Goal: Information Seeking & Learning: Learn about a topic

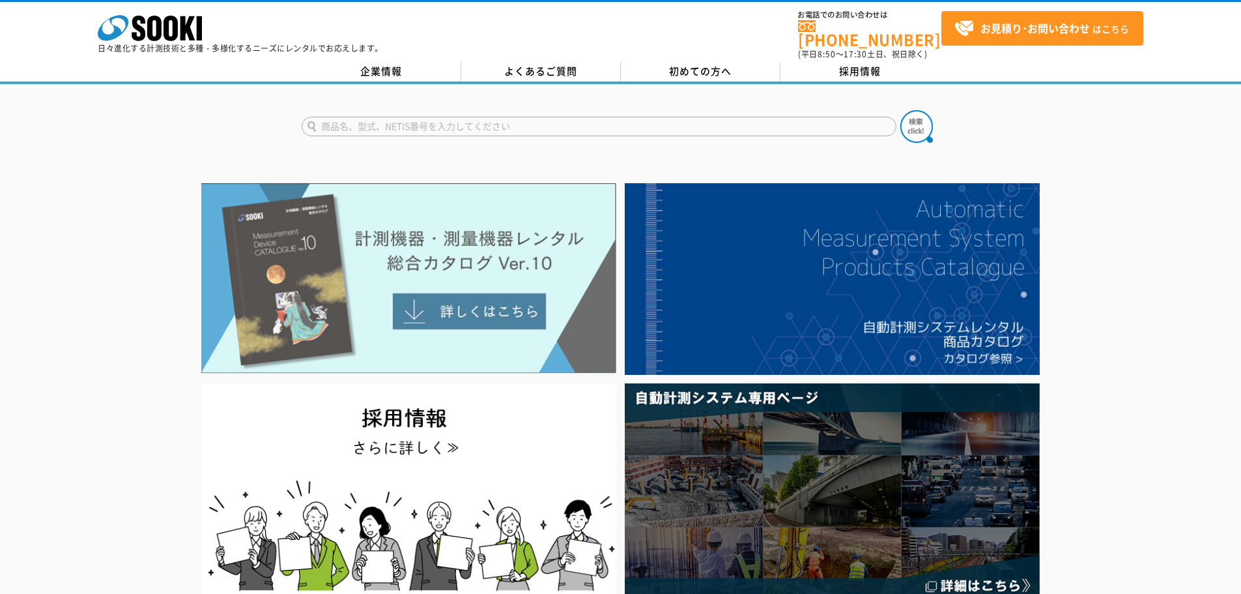
click at [475, 296] on img at bounding box center [408, 278] width 415 height 190
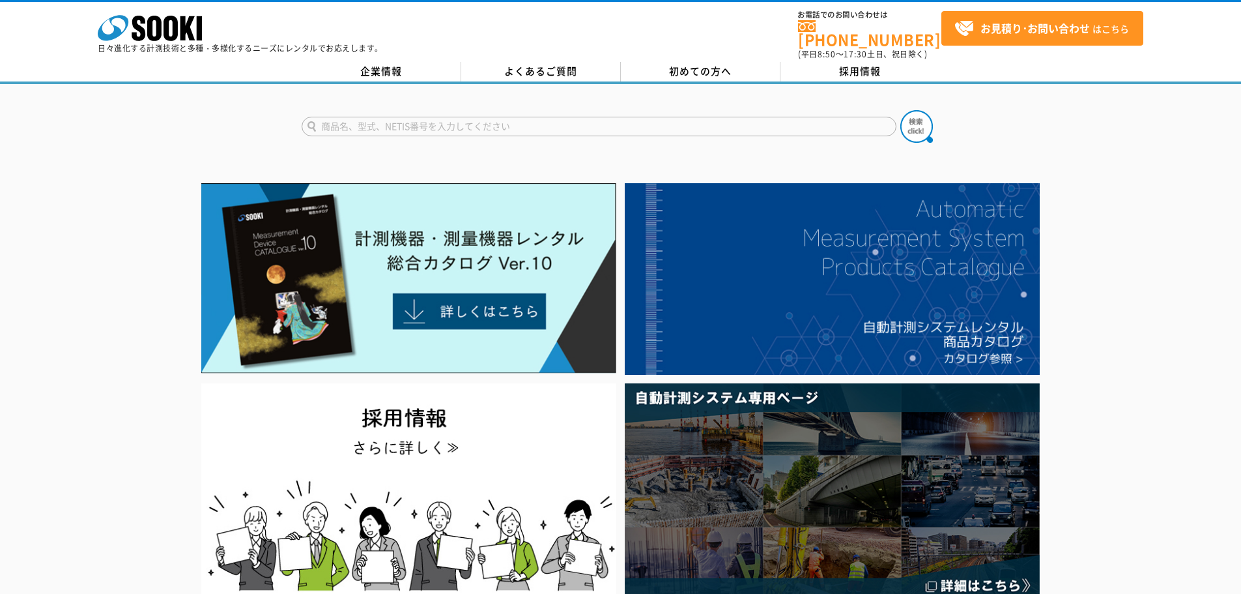
click at [389, 117] on input "text" at bounding box center [599, 127] width 595 height 20
click at [541, 120] on input "text" at bounding box center [599, 127] width 595 height 20
type input "WE"
click at [900, 110] on button at bounding box center [916, 126] width 33 height 33
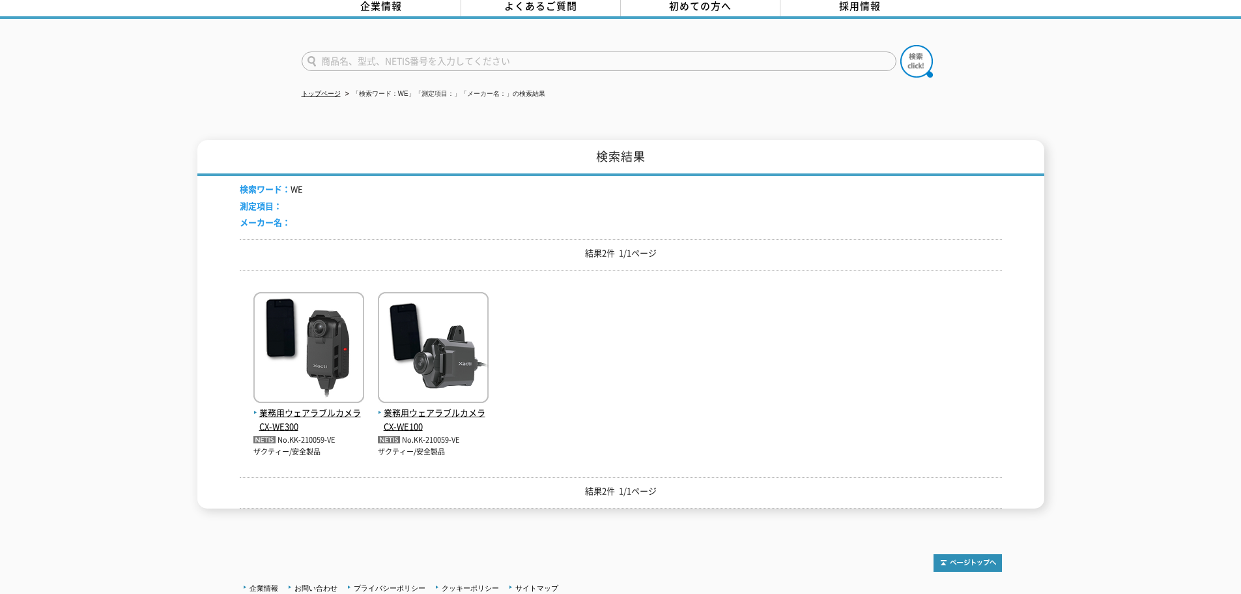
scroll to position [130, 0]
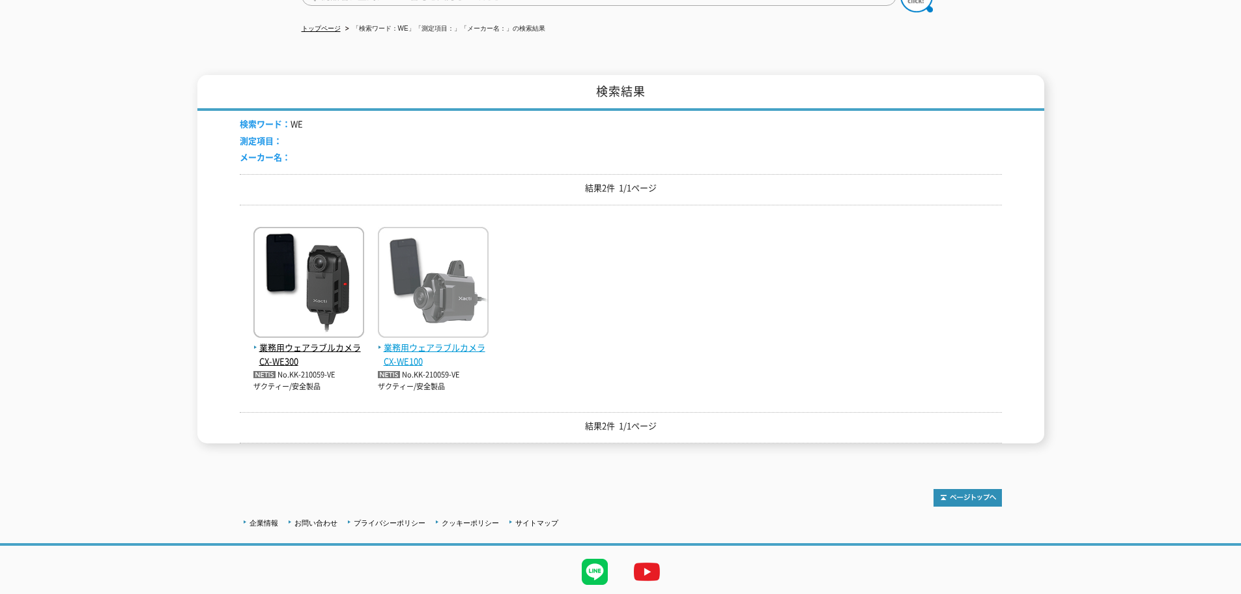
click at [448, 341] on span "業務用ウェアラブルカメラ CX-WE100" at bounding box center [433, 354] width 111 height 27
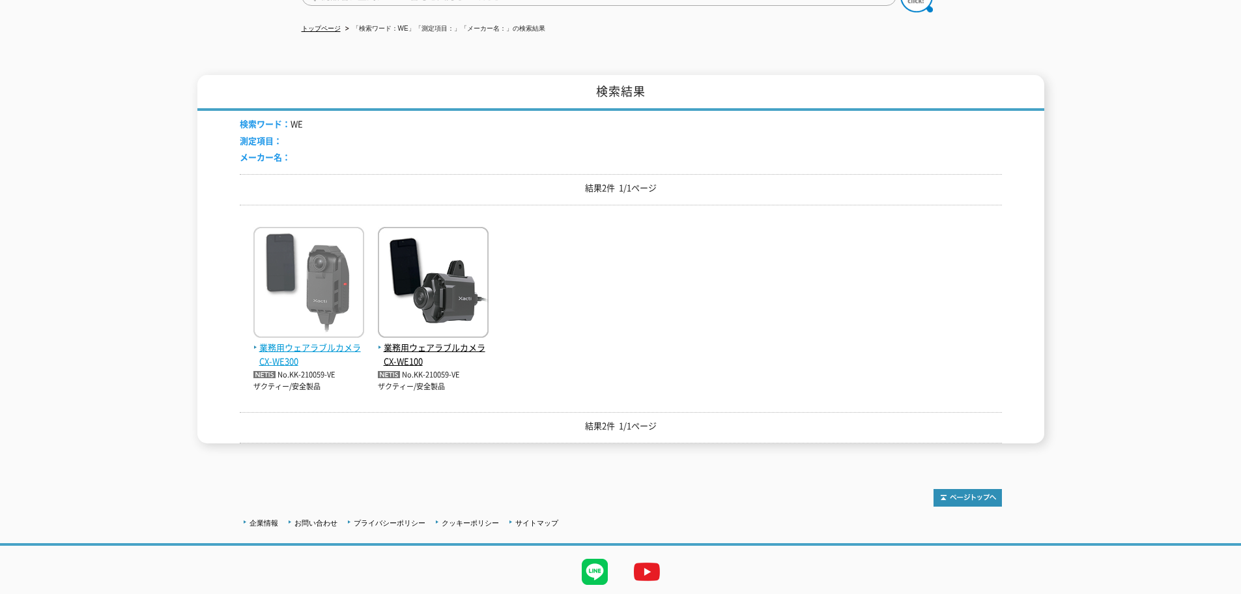
click at [294, 341] on span "業務用ウェアラブルカメラ CX-WE300" at bounding box center [308, 354] width 111 height 27
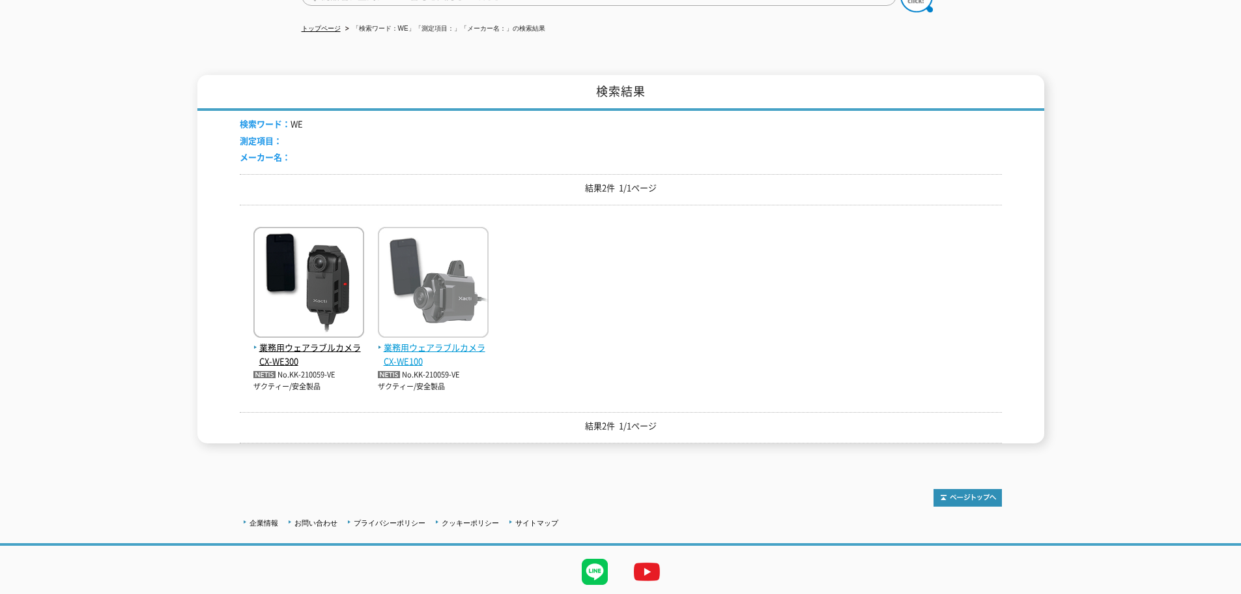
click at [438, 271] on img at bounding box center [433, 284] width 111 height 114
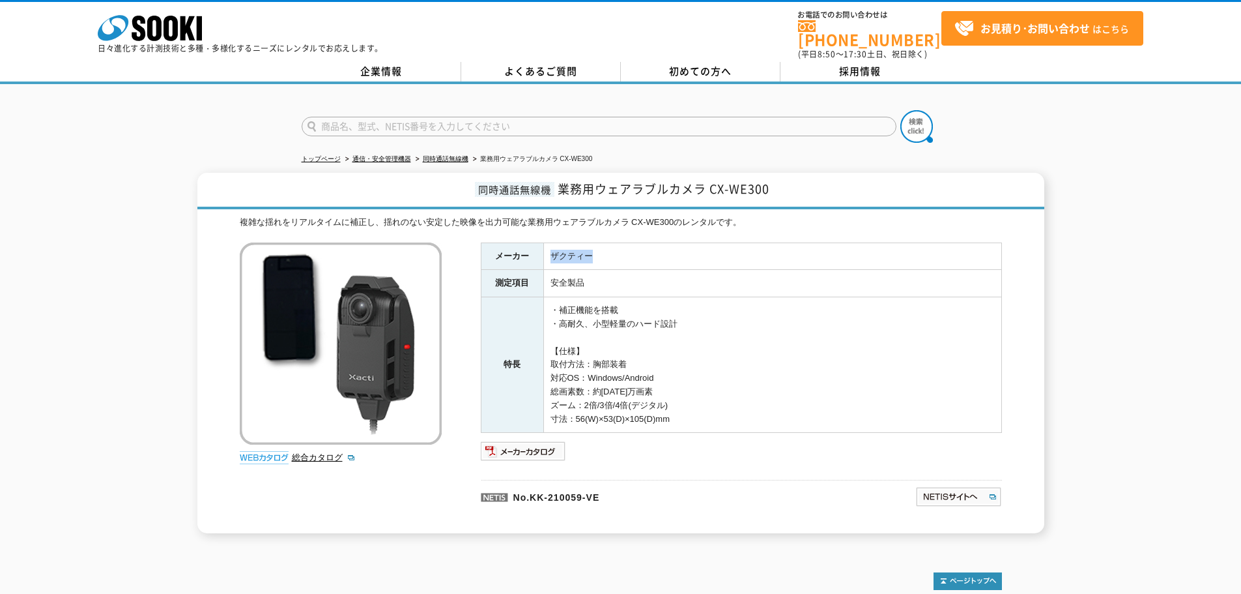
drag, startPoint x: 592, startPoint y: 248, endPoint x: 547, endPoint y: 247, distance: 45.0
click at [547, 247] on td "ザクティー" at bounding box center [772, 255] width 458 height 27
click at [575, 279] on td "安全製品" at bounding box center [772, 283] width 458 height 27
click at [609, 357] on td "・補正機能を搭載 ・高耐久、小型軽量のハード設計 【仕様】 取付方法：胸部装着 対応OS：Windows/Android 総画素数：約1230万画素 ズーム：…" at bounding box center [772, 365] width 458 height 136
click at [538, 440] on img at bounding box center [523, 450] width 85 height 21
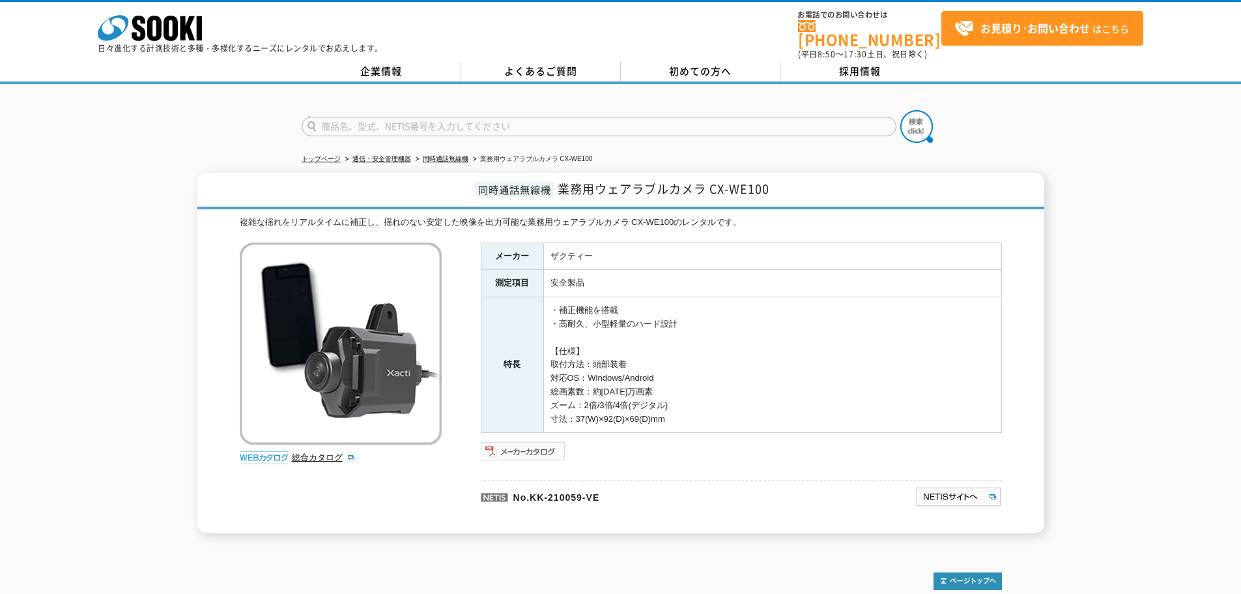
click at [522, 444] on img at bounding box center [523, 450] width 85 height 21
click at [176, 230] on div "同時通話無線機 業務用ウェアラブルカメラ CX-WE100 複雑な揺れをリアルタイムに補正し、揺れのない安定した映像を出力可能な業務用ウェアラブルカメラ CX…" at bounding box center [620, 353] width 1241 height 360
